Goal: Transaction & Acquisition: Purchase product/service

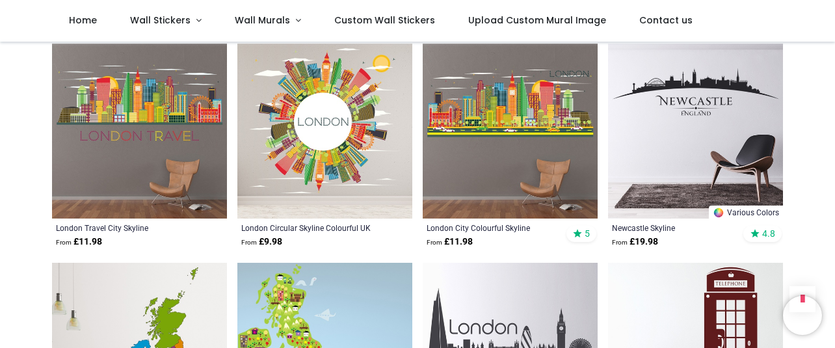
scroll to position [73, 0]
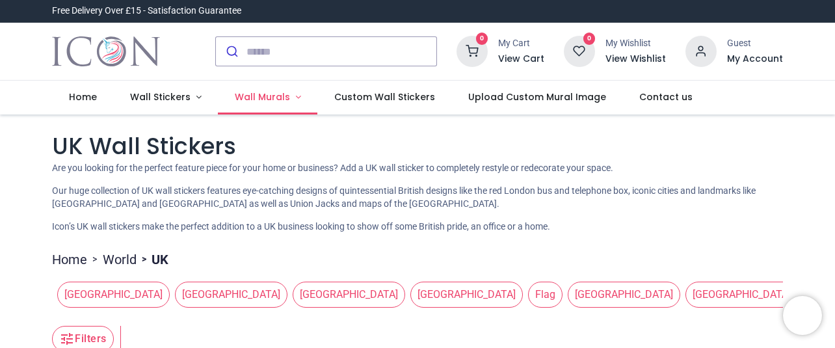
click at [275, 94] on span "Wall Murals" at bounding box center [262, 96] width 55 height 13
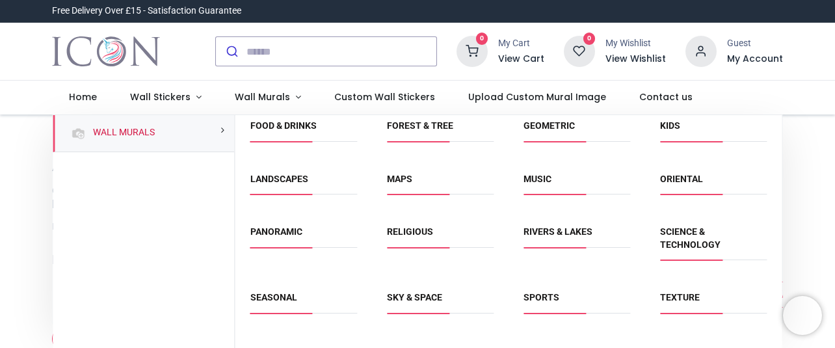
scroll to position [100, 0]
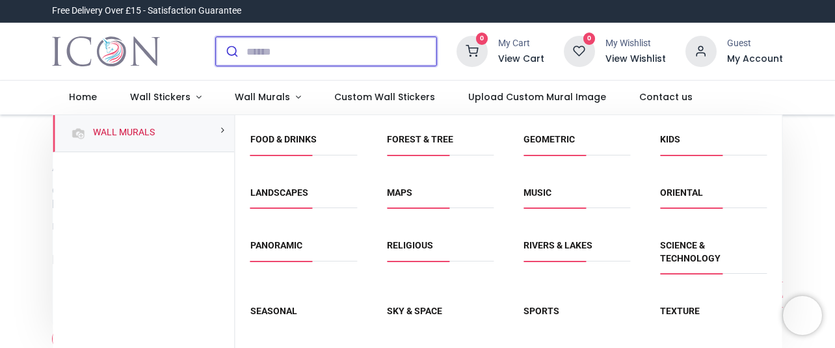
click at [282, 51] on input "search" at bounding box center [342, 51] width 190 height 29
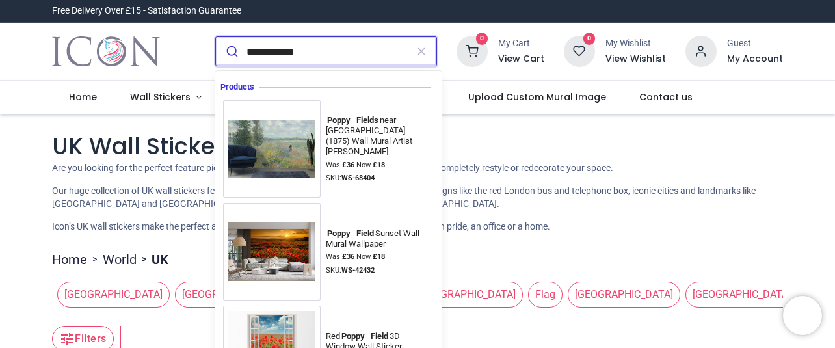
type input "**********"
click at [216, 37] on button "submit" at bounding box center [231, 51] width 31 height 29
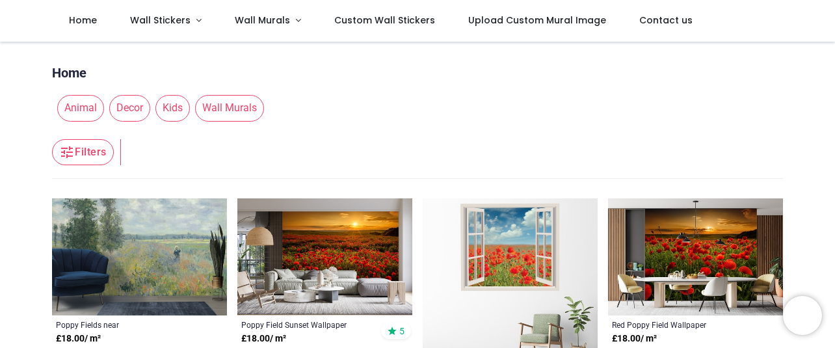
scroll to position [146, 0]
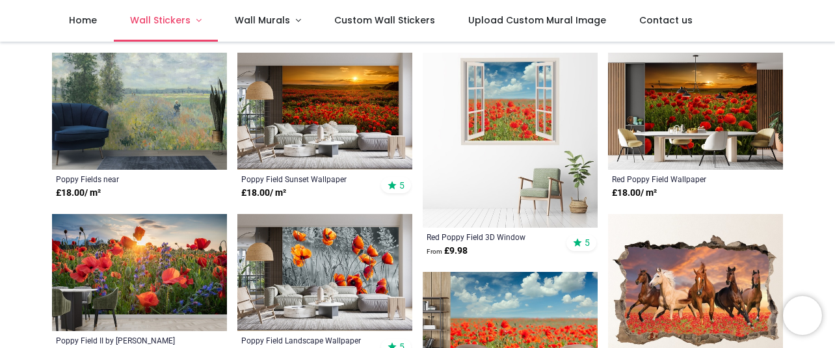
click at [176, 14] on link "Wall Stickers" at bounding box center [166, 21] width 105 height 42
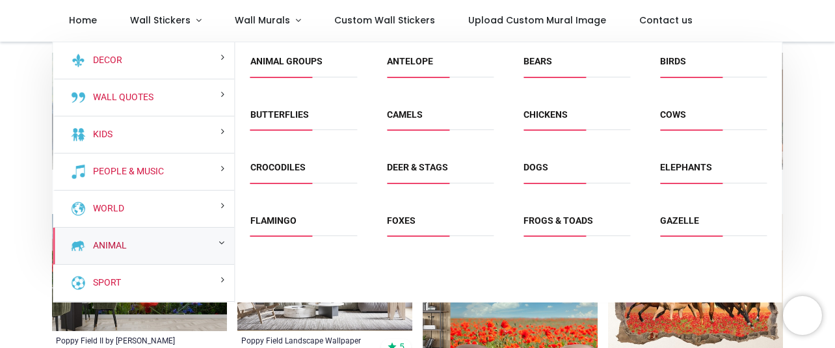
scroll to position [73, 0]
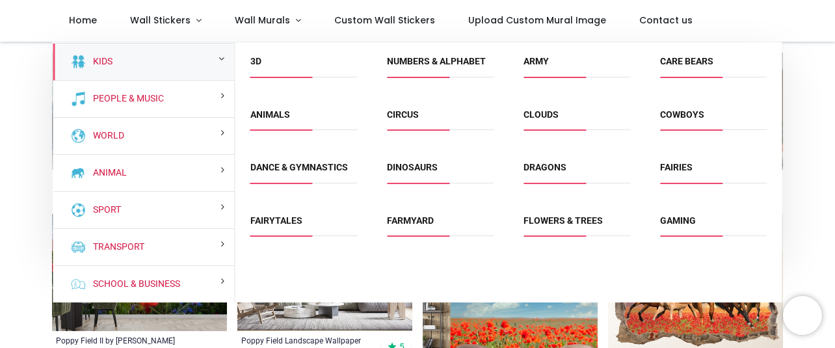
click at [814, 181] on div "**********" at bounding box center [417, 280] width 835 height 769
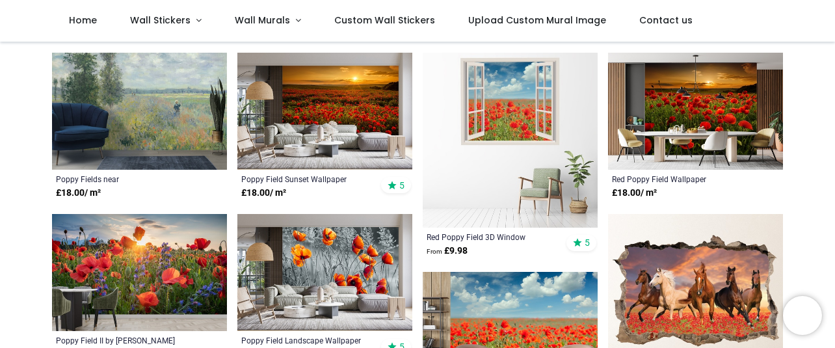
click at [334, 114] on img at bounding box center [324, 111] width 175 height 117
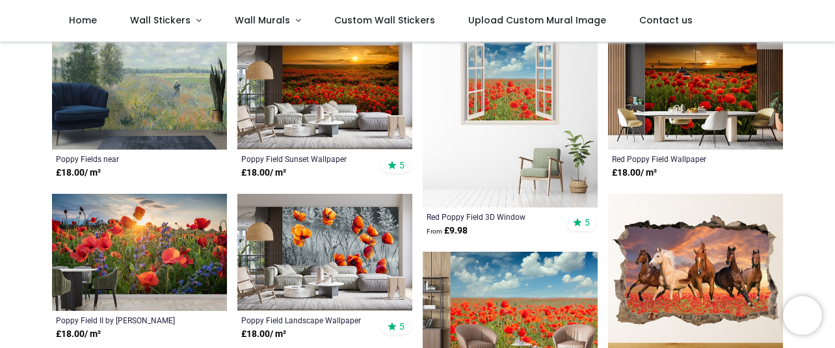
scroll to position [219, 0]
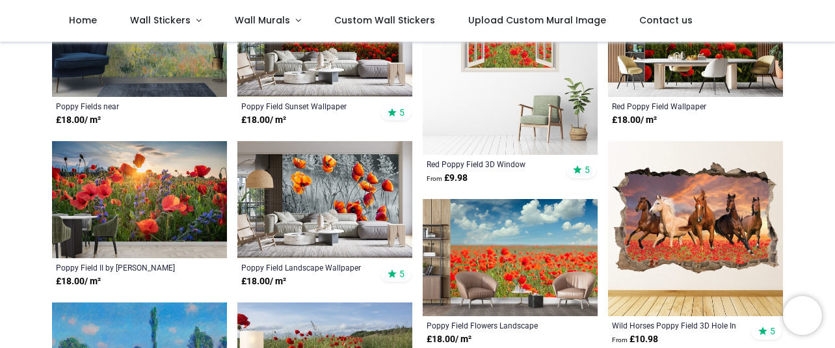
click at [345, 181] on img at bounding box center [324, 199] width 175 height 117
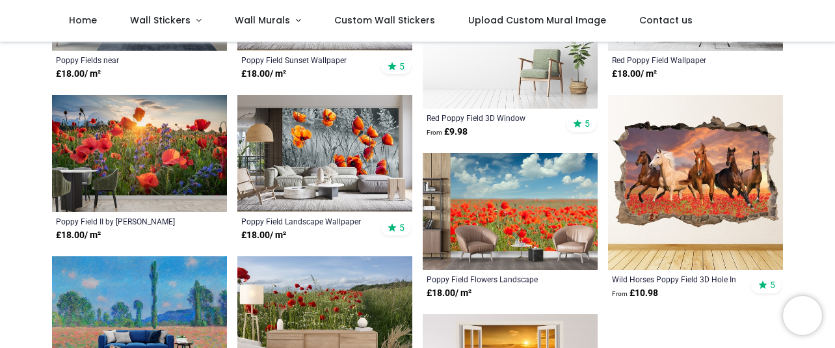
scroll to position [291, 0]
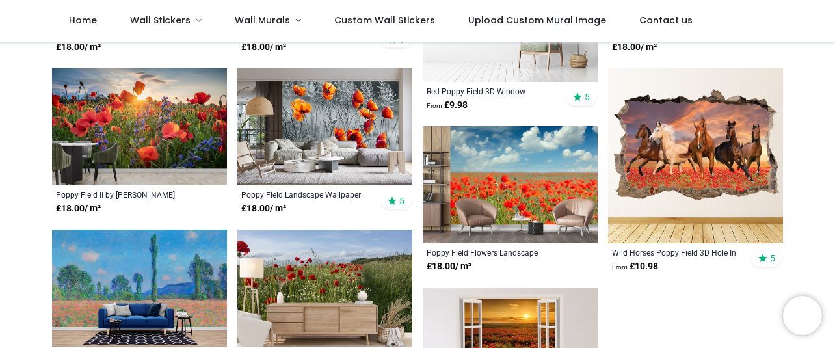
click at [531, 182] on img at bounding box center [510, 184] width 175 height 117
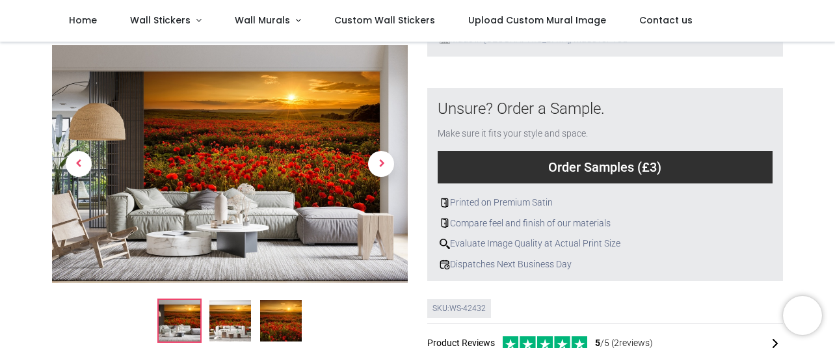
scroll to position [510, 0]
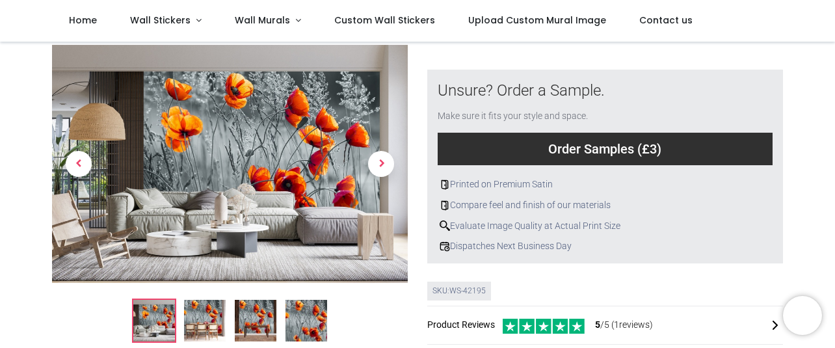
scroll to position [510, 0]
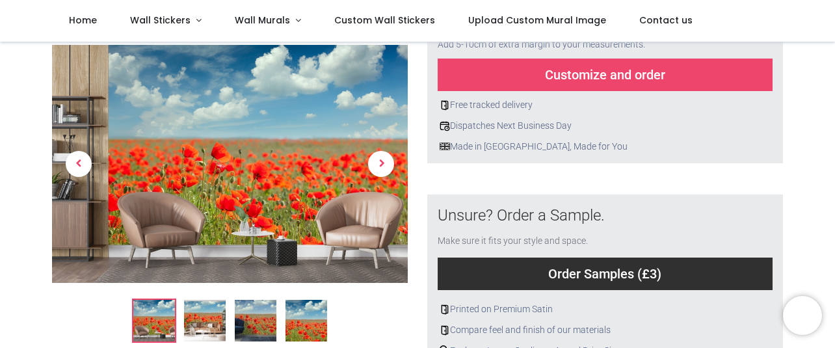
scroll to position [364, 0]
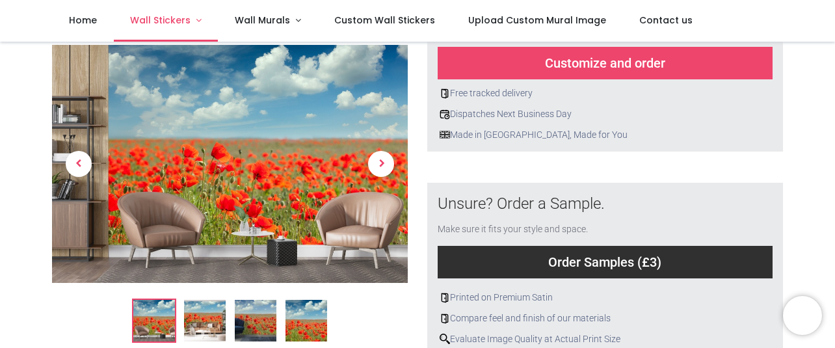
click at [153, 27] on link "Wall Stickers" at bounding box center [166, 21] width 105 height 42
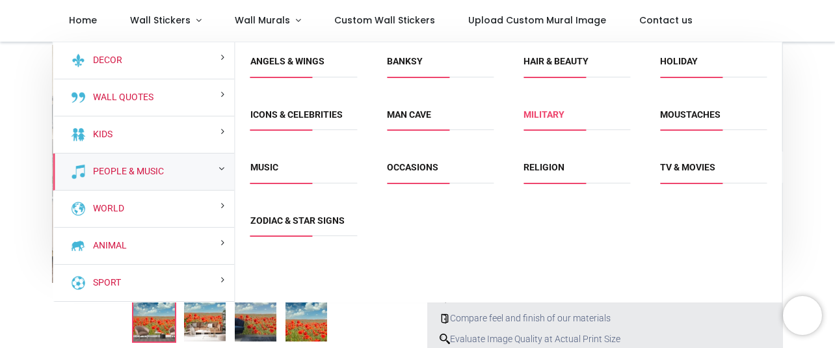
click at [544, 120] on link "Military" at bounding box center [544, 114] width 41 height 10
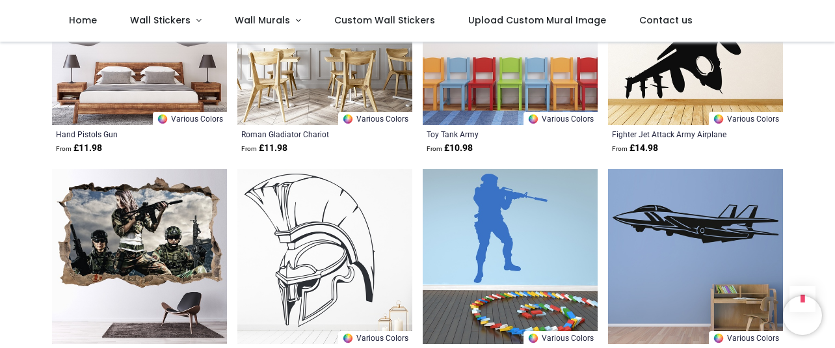
scroll to position [801, 0]
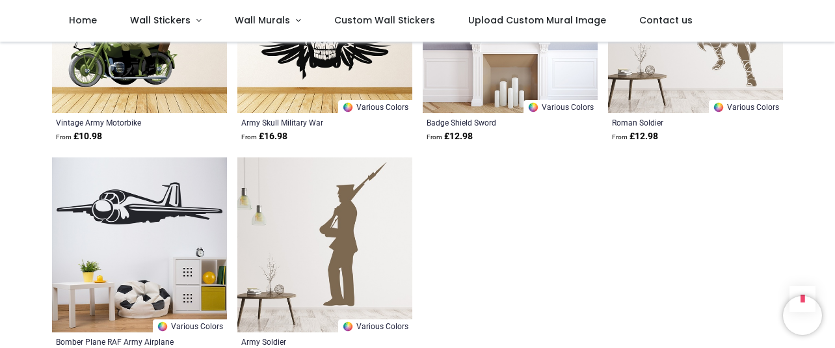
scroll to position [1748, 0]
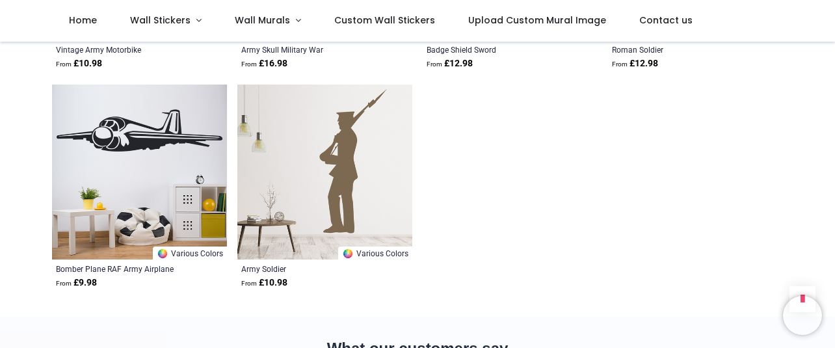
click at [306, 166] on img at bounding box center [324, 172] width 175 height 175
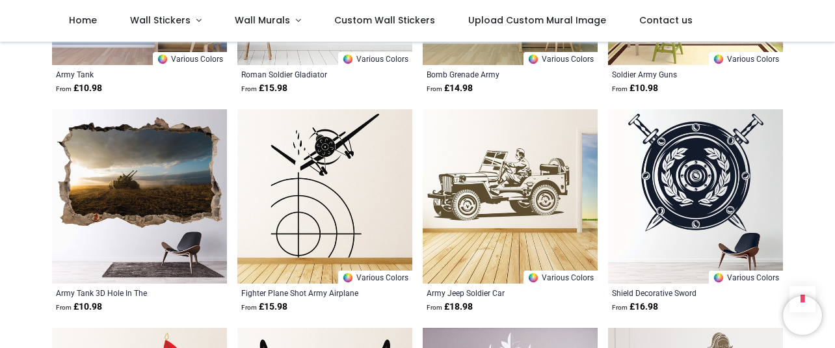
scroll to position [1311, 0]
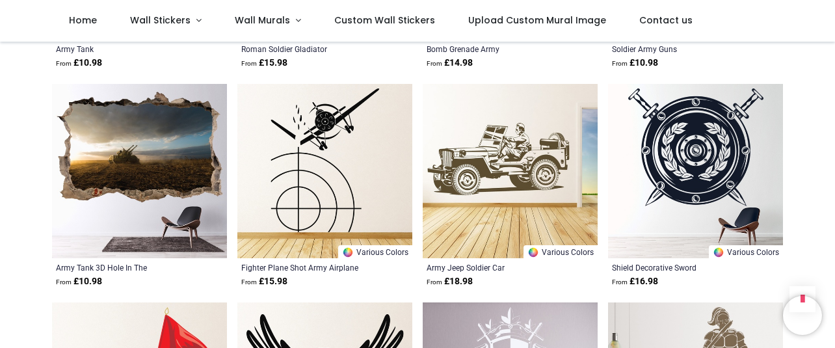
click at [502, 174] on img at bounding box center [510, 171] width 175 height 175
click at [310, 150] on img at bounding box center [324, 171] width 175 height 175
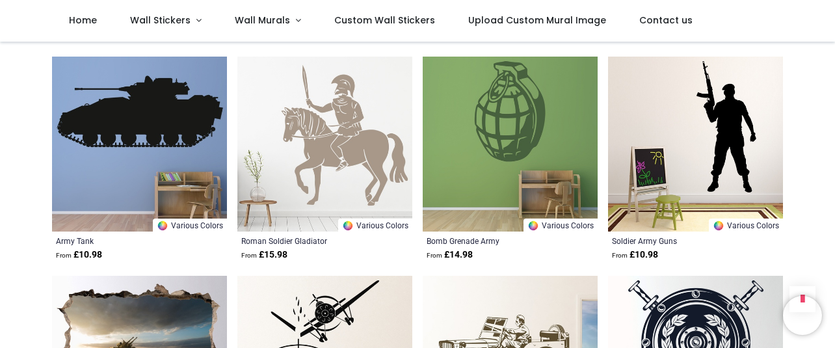
scroll to position [1093, 0]
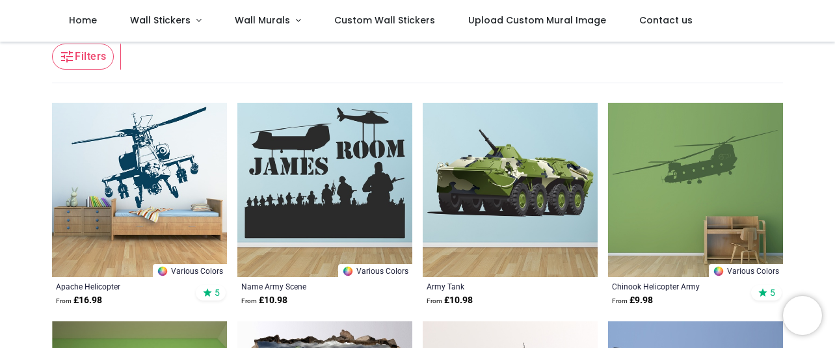
scroll to position [219, 0]
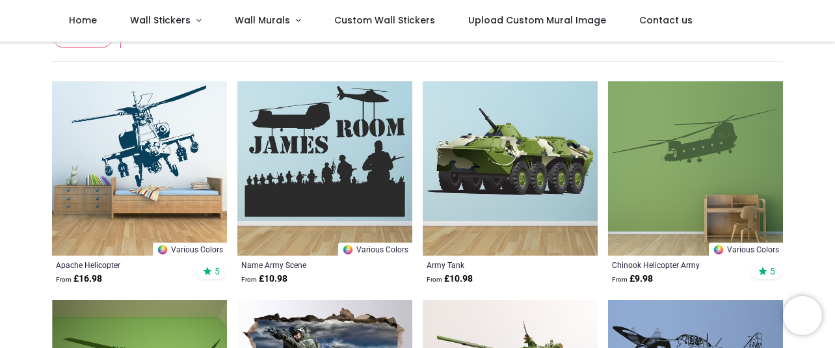
click at [690, 146] on img at bounding box center [695, 168] width 175 height 175
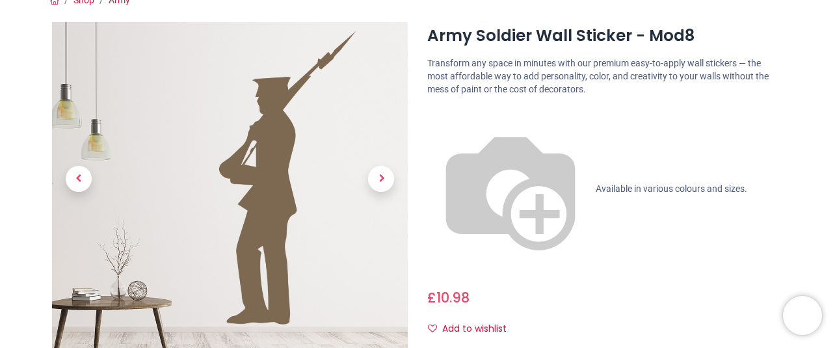
scroll to position [146, 0]
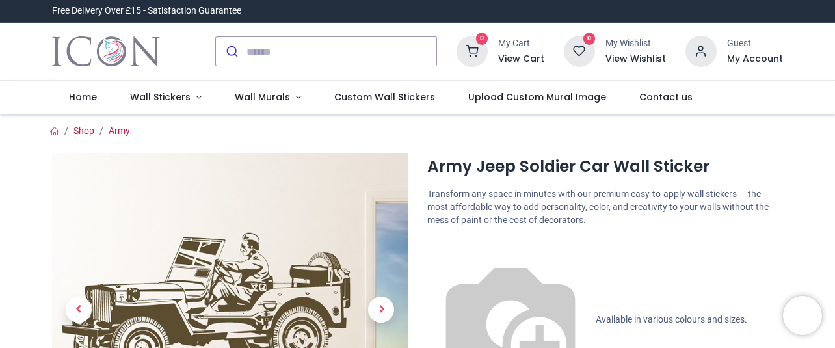
scroll to position [146, 0]
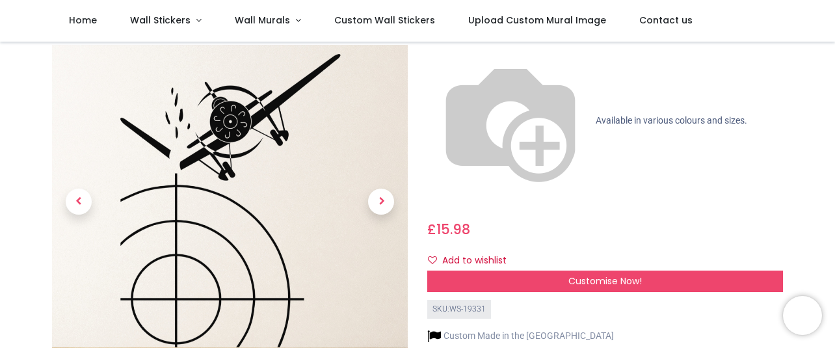
scroll to position [146, 0]
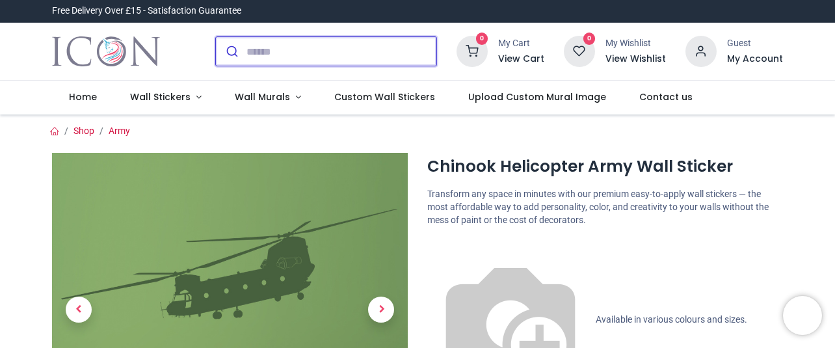
click at [331, 51] on input "search" at bounding box center [342, 51] width 190 height 29
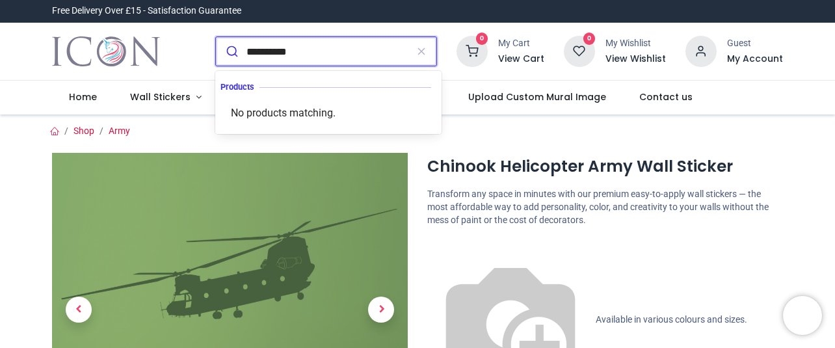
type input "**********"
click at [216, 37] on button "submit" at bounding box center [231, 51] width 31 height 29
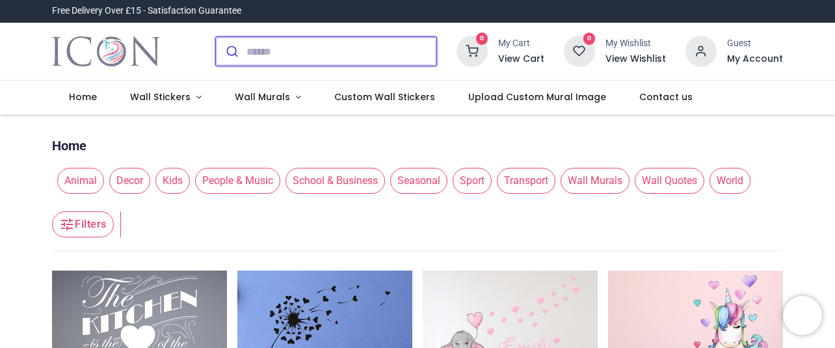
click at [317, 53] on input "search" at bounding box center [342, 51] width 190 height 29
click at [292, 46] on input "search" at bounding box center [342, 51] width 190 height 29
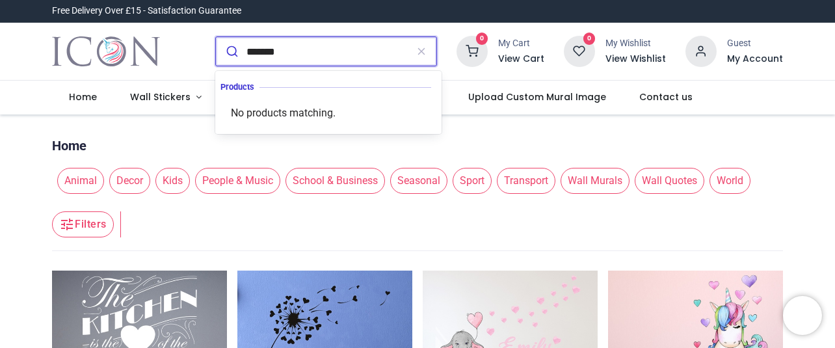
type input "*******"
click at [216, 37] on button "submit" at bounding box center [231, 51] width 31 height 29
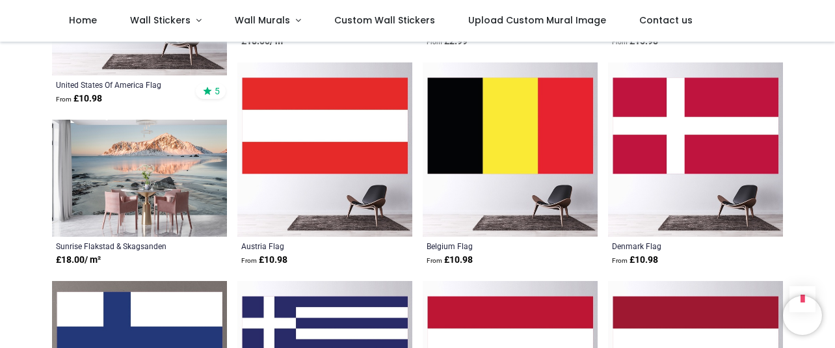
scroll to position [3351, 0]
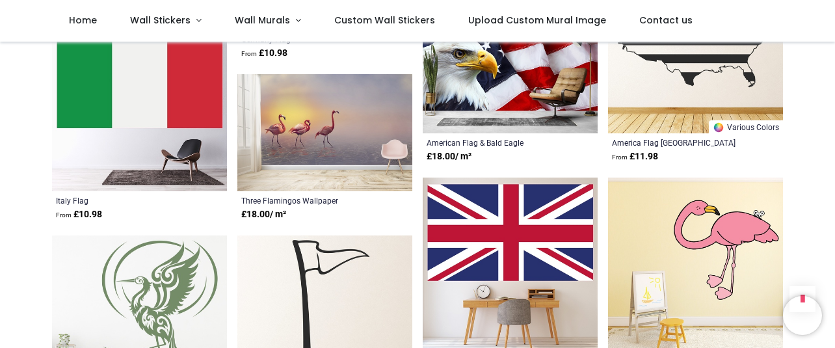
scroll to position [2550, 0]
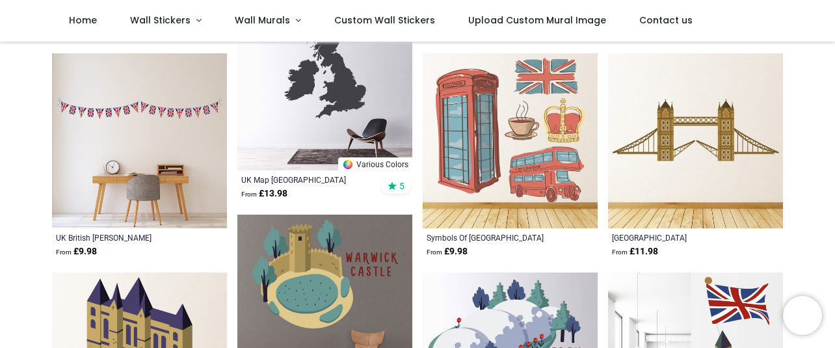
scroll to position [146, 0]
